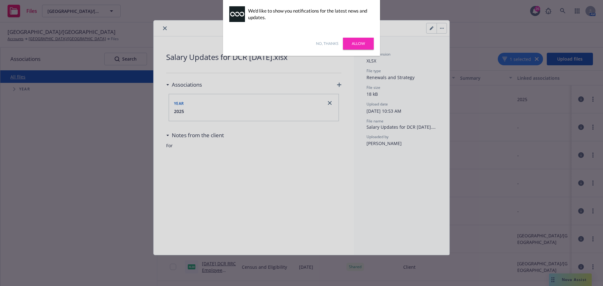
click at [368, 43] on link "Allow" at bounding box center [358, 44] width 31 height 12
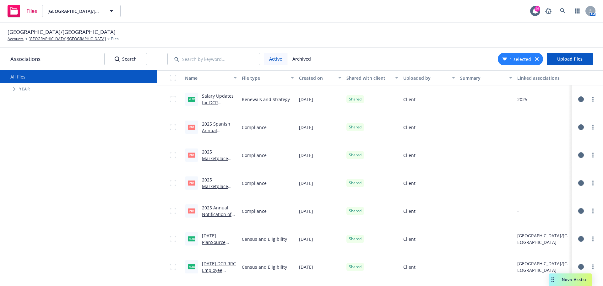
click at [218, 101] on link "Salary Updates for DCR [DATE].xlsx" at bounding box center [218, 102] width 32 height 19
